Goal: Information Seeking & Learning: Find specific fact

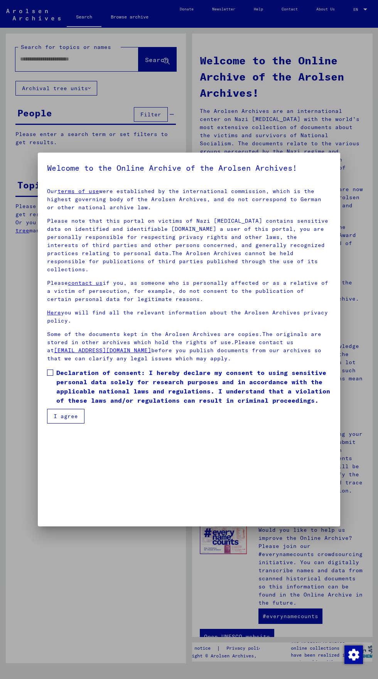
click at [22, 61] on div at bounding box center [189, 339] width 378 height 679
click at [45, 424] on mat-dialog-content "Our terms of use were established by the international commission, which is the…" at bounding box center [189, 303] width 302 height 242
click at [39, 424] on mat-dialog-content "Our terms of use were established by the international commission, which is the…" at bounding box center [189, 303] width 302 height 242
click at [32, 476] on div at bounding box center [189, 339] width 378 height 679
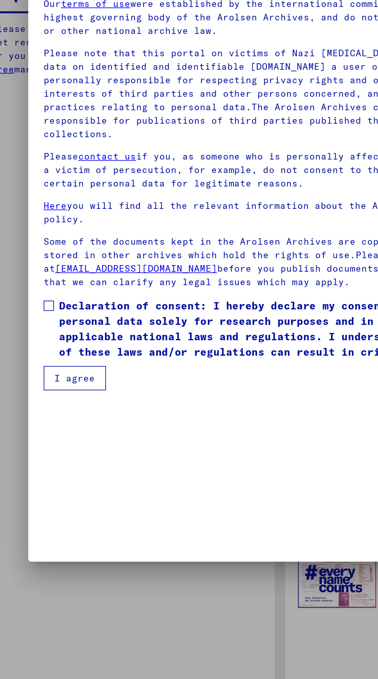
click at [42, 424] on mat-dialog-content "Our terms of use were established by the international commission, which is the…" at bounding box center [189, 303] width 302 height 242
click at [43, 424] on mat-dialog-content "Our terms of use were established by the international commission, which is the…" at bounding box center [189, 303] width 302 height 242
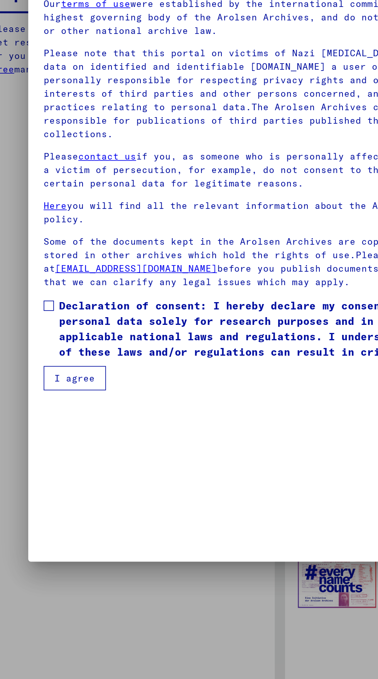
click at [43, 424] on mat-dialog-content "Our terms of use were established by the international commission, which is the…" at bounding box center [189, 303] width 302 height 242
click at [49, 376] on span at bounding box center [50, 373] width 6 height 6
click at [64, 424] on button "I agree" at bounding box center [65, 416] width 37 height 15
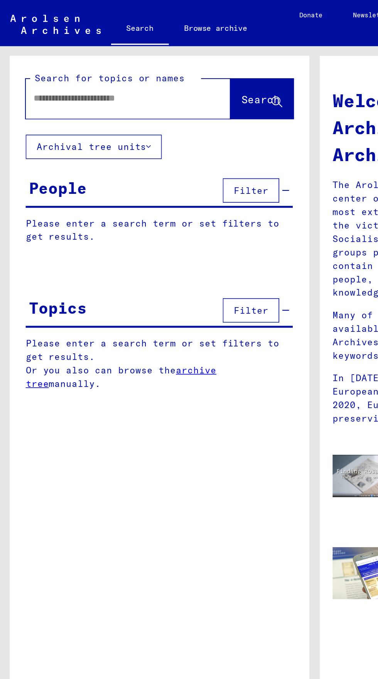
click at [35, 59] on input "text" at bounding box center [67, 59] width 95 height 8
type input "*********"
click at [155, 56] on span "Search" at bounding box center [156, 60] width 23 height 8
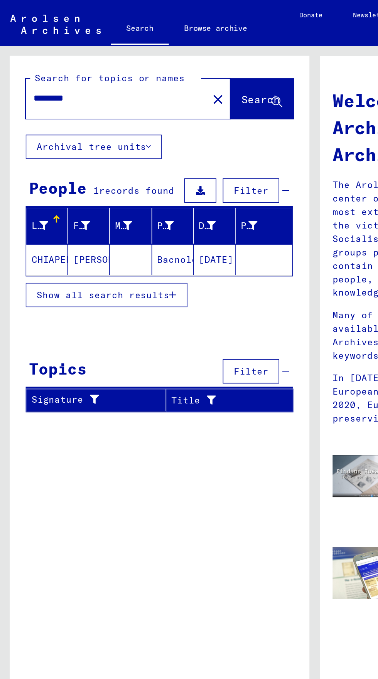
click at [66, 152] on mat-cell at bounding box center [78, 156] width 25 height 19
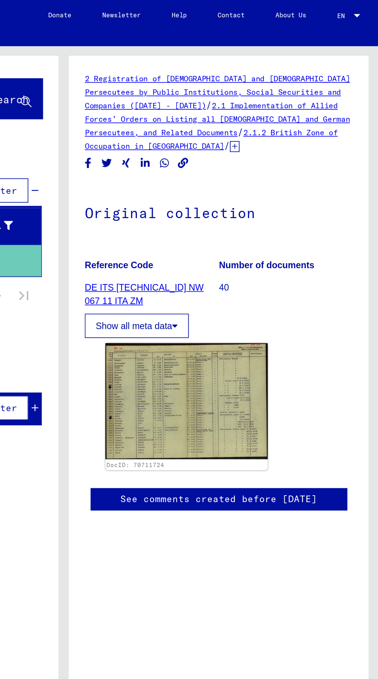
click at [251, 175] on link "DE ITS 2.1.2.1 NW 067 11 ITA ZM" at bounding box center [237, 177] width 71 height 14
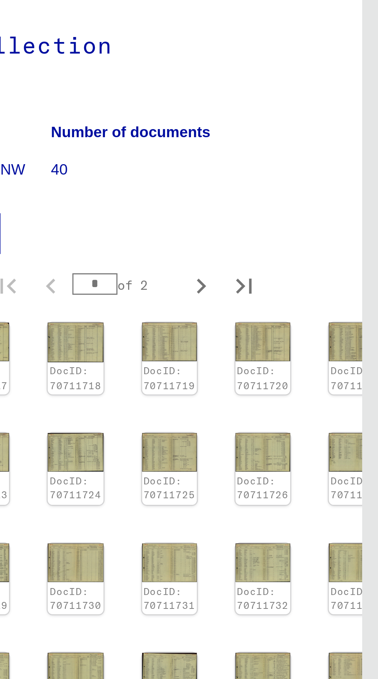
click at [315, 421] on icon "Next page" at bounding box center [314, 426] width 11 height 11
type input "*"
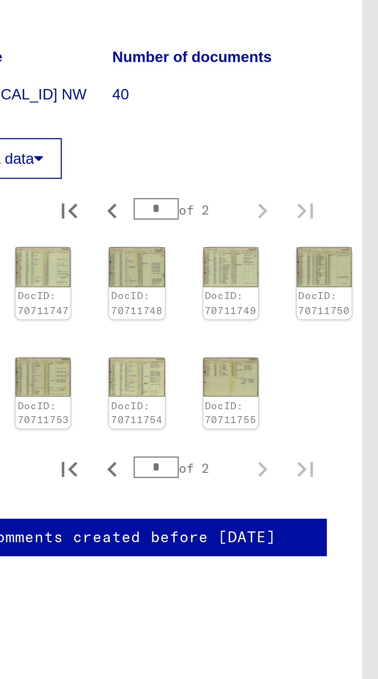
click at [325, 273] on img at bounding box center [325, 274] width 20 height 14
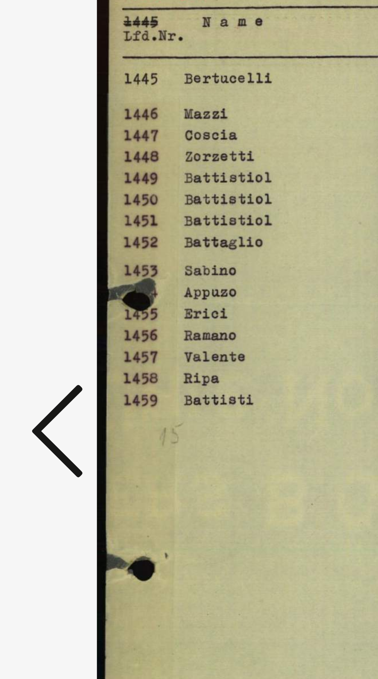
click at [53, 329] on icon at bounding box center [56, 319] width 9 height 19
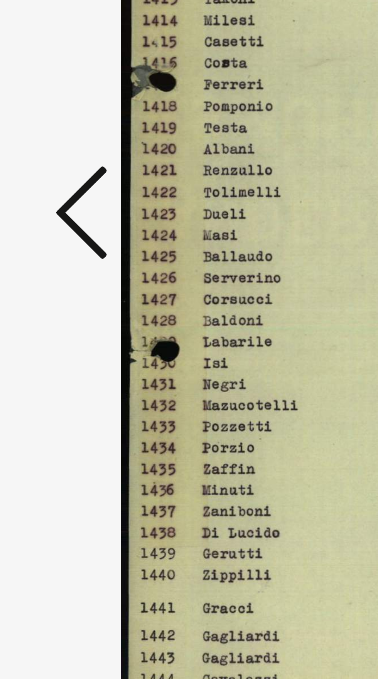
click at [55, 329] on icon at bounding box center [56, 319] width 9 height 19
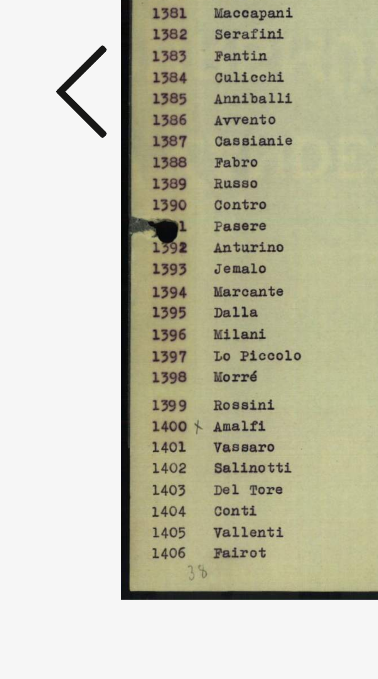
click at [56, 329] on icon at bounding box center [56, 319] width 9 height 19
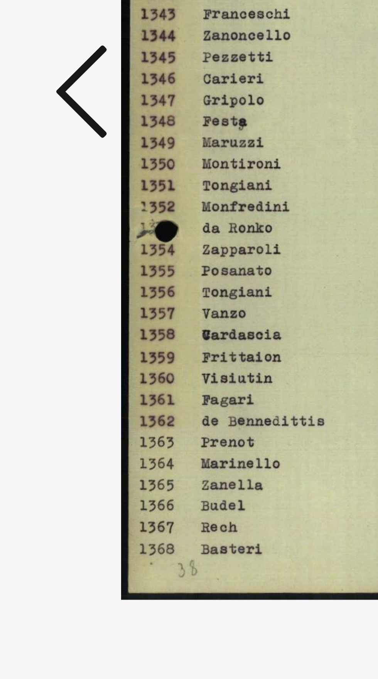
click at [56, 329] on icon at bounding box center [56, 319] width 9 height 19
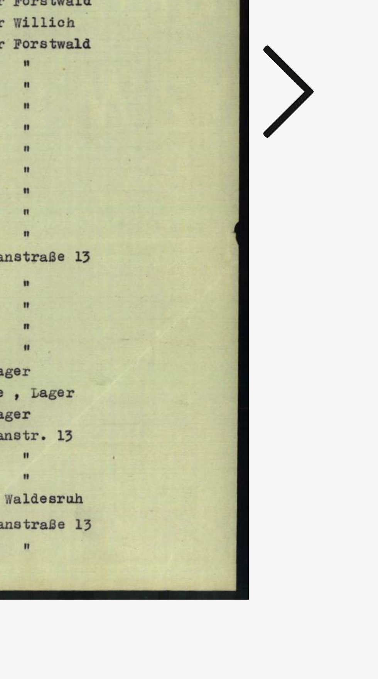
click at [320, 329] on icon at bounding box center [320, 319] width 9 height 19
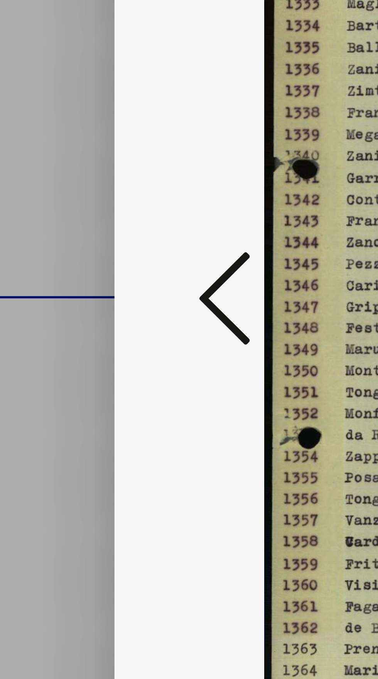
click at [54, 318] on icon at bounding box center [56, 319] width 9 height 19
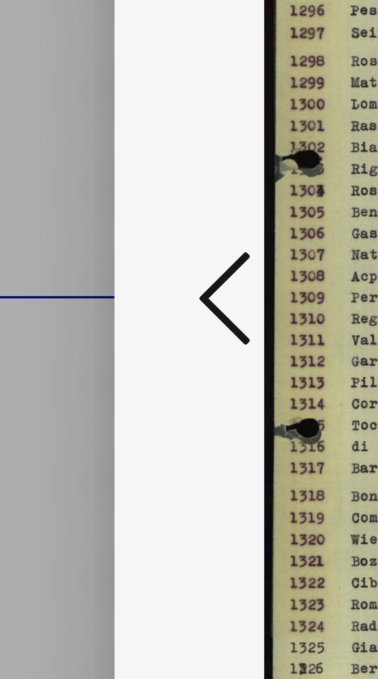
click at [58, 316] on icon at bounding box center [56, 319] width 9 height 19
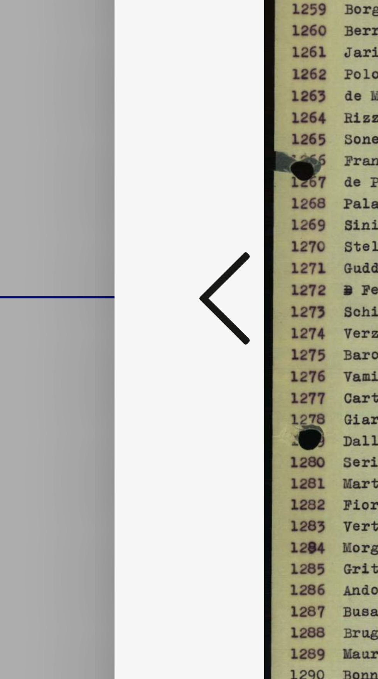
click at [56, 317] on icon at bounding box center [56, 319] width 9 height 19
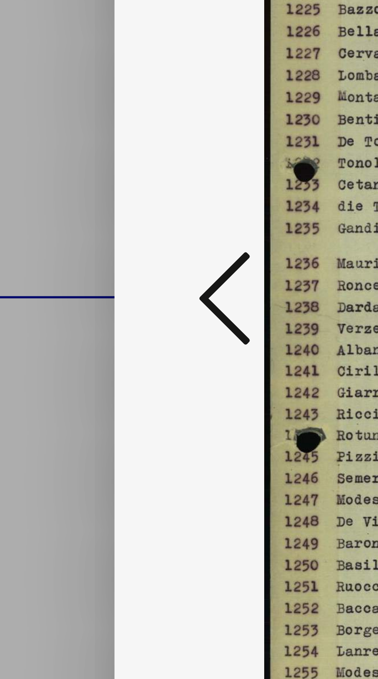
click at [57, 317] on icon at bounding box center [56, 319] width 9 height 19
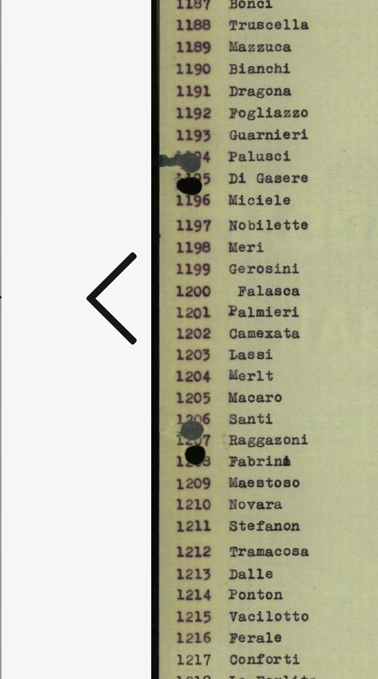
click at [57, 318] on icon at bounding box center [56, 319] width 9 height 19
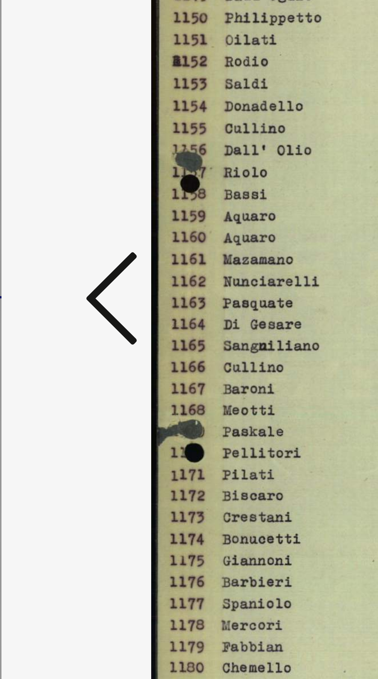
click at [57, 318] on icon at bounding box center [56, 319] width 9 height 19
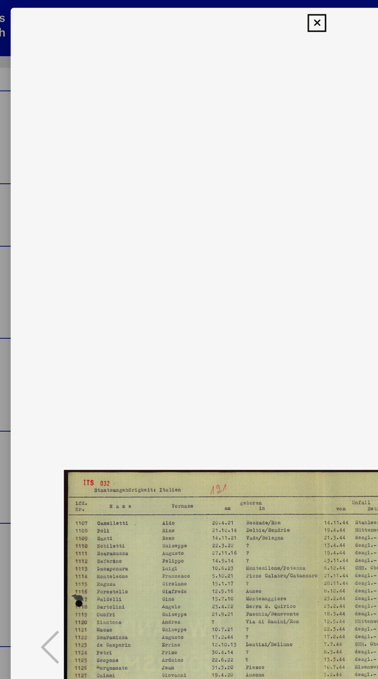
click at [188, 11] on icon at bounding box center [188, 11] width 9 height 9
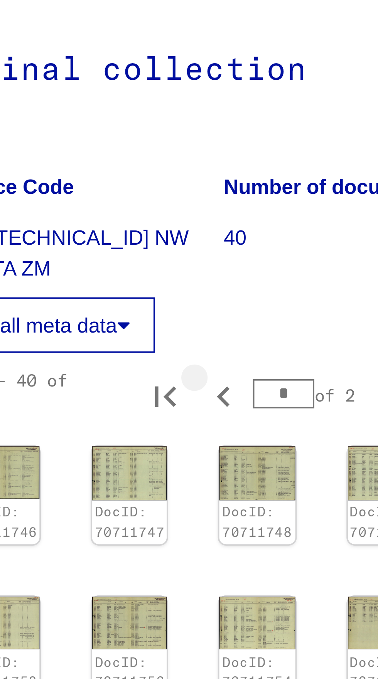
click at [284, 216] on icon "Previous page" at bounding box center [282, 214] width 11 height 11
type input "*"
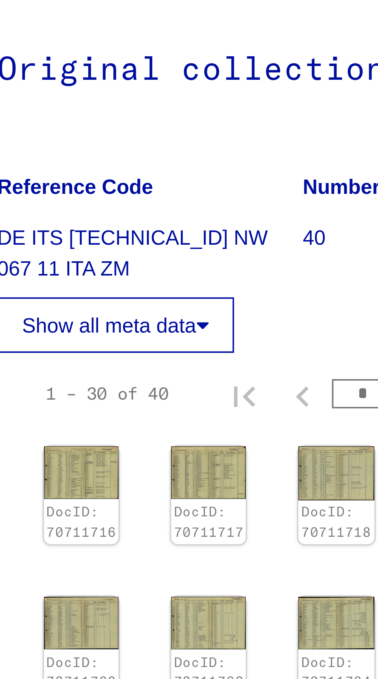
click at [222, 236] on img at bounding box center [224, 235] width 20 height 14
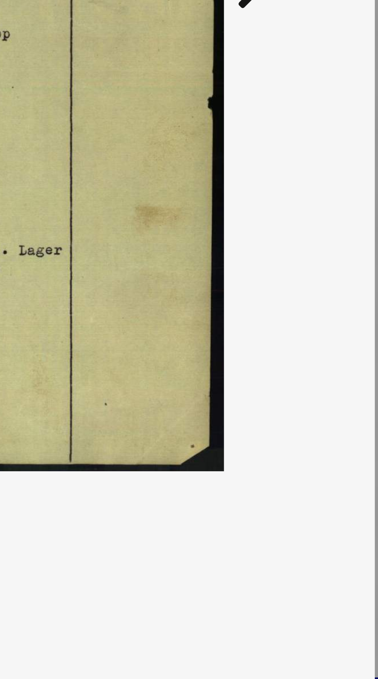
click at [323, 329] on icon at bounding box center [320, 319] width 9 height 19
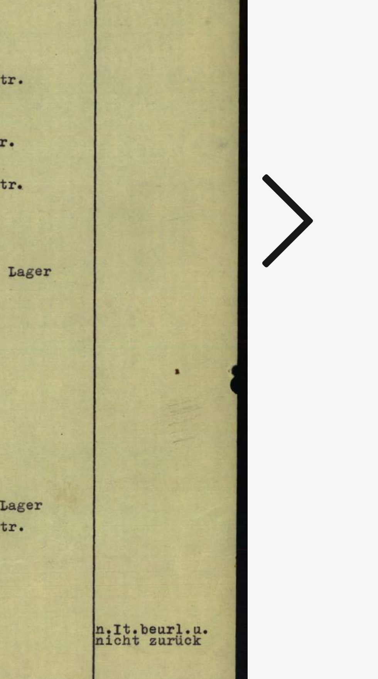
click at [320, 320] on icon at bounding box center [320, 319] width 9 height 19
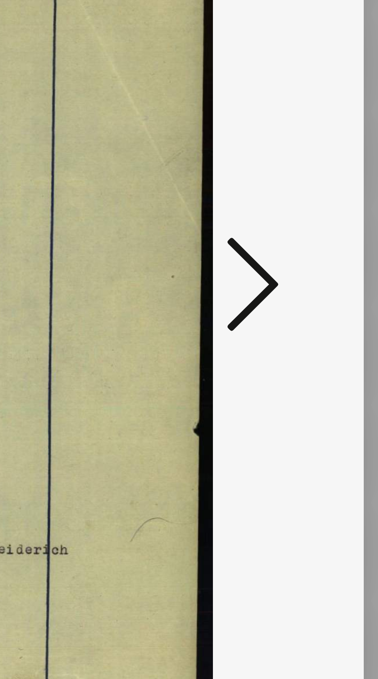
click at [322, 329] on icon at bounding box center [320, 319] width 9 height 19
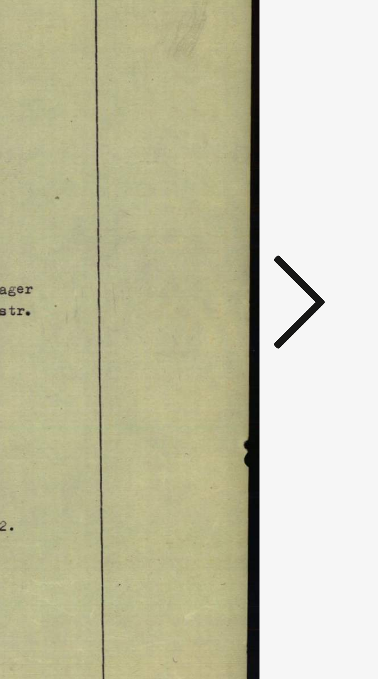
click at [323, 329] on icon at bounding box center [320, 319] width 9 height 19
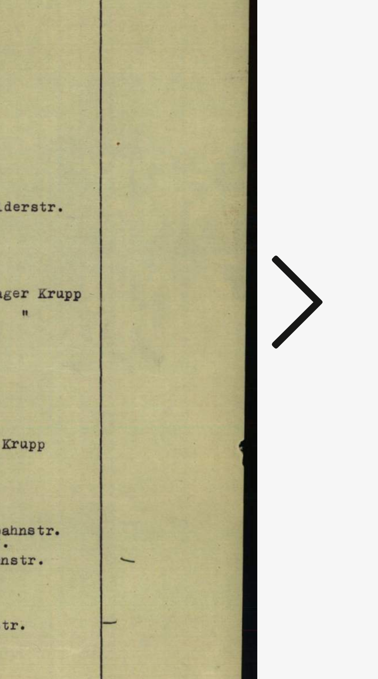
click at [323, 329] on icon at bounding box center [320, 319] width 9 height 19
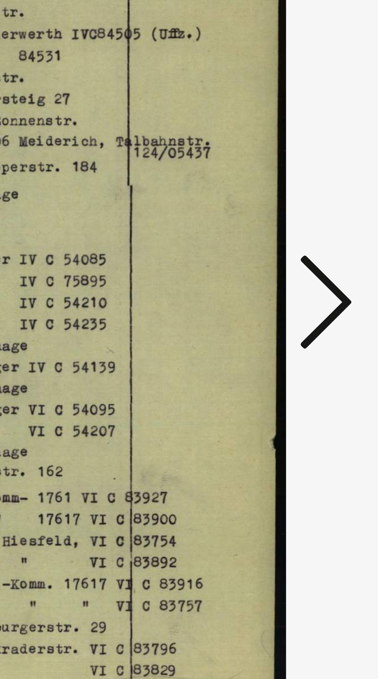
click at [322, 329] on icon at bounding box center [320, 319] width 9 height 19
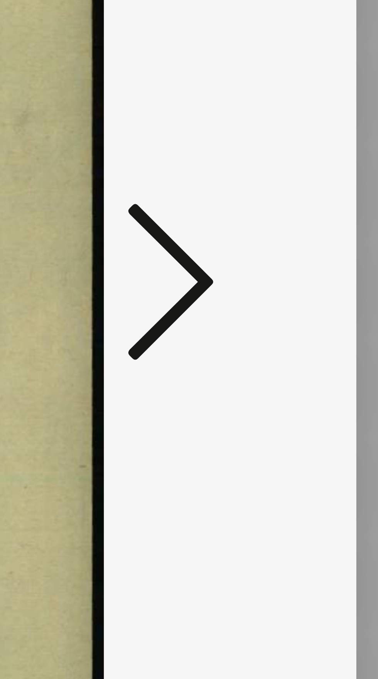
click at [323, 347] on div at bounding box center [189, 320] width 302 height 602
click at [323, 321] on icon at bounding box center [320, 319] width 9 height 19
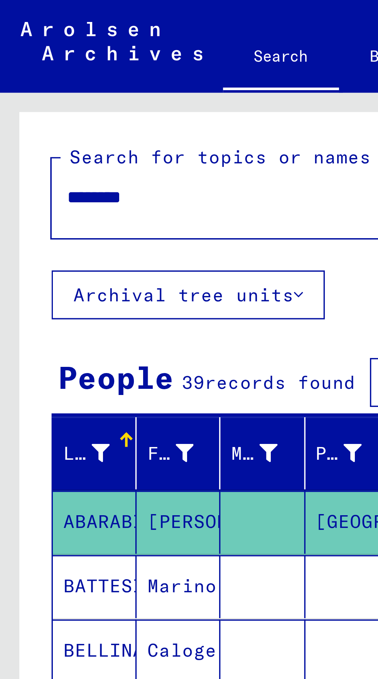
scroll to position [43, 0]
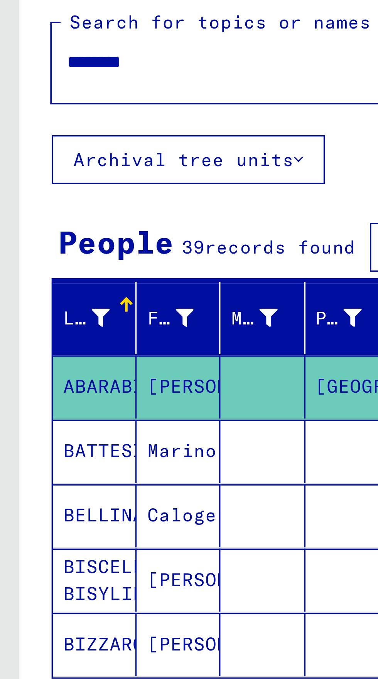
click at [85, 251] on span "Show all search results" at bounding box center [62, 254] width 80 height 7
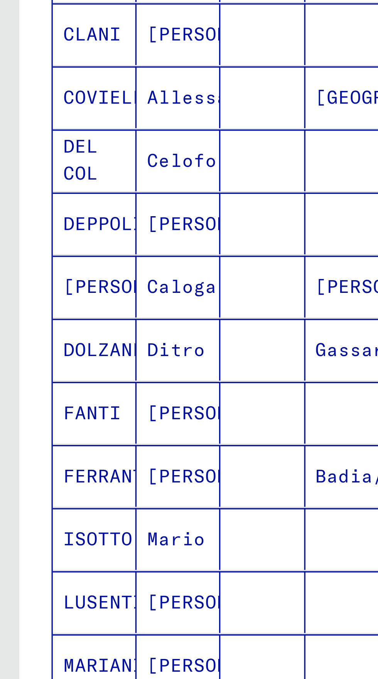
type input "*********"
